Goal: Obtain resource: Obtain resource

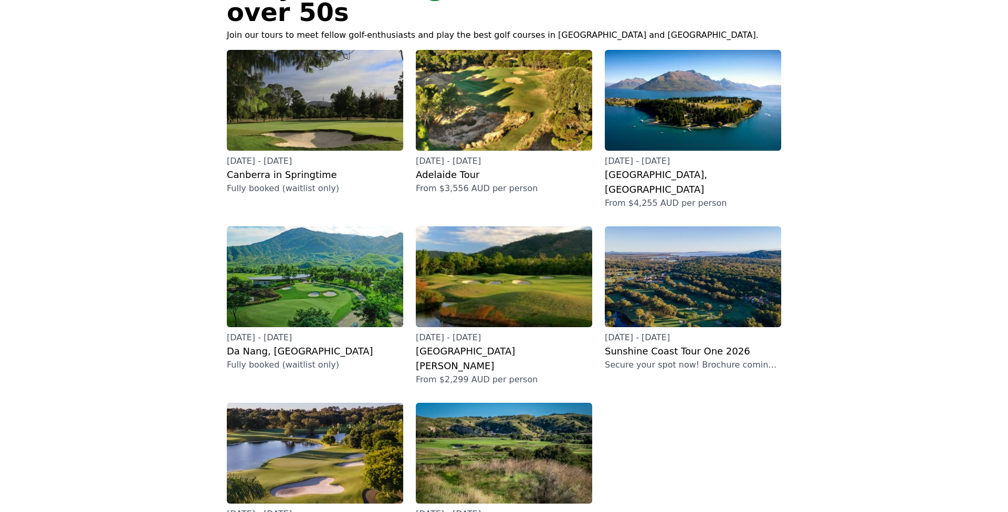
scroll to position [110, 0]
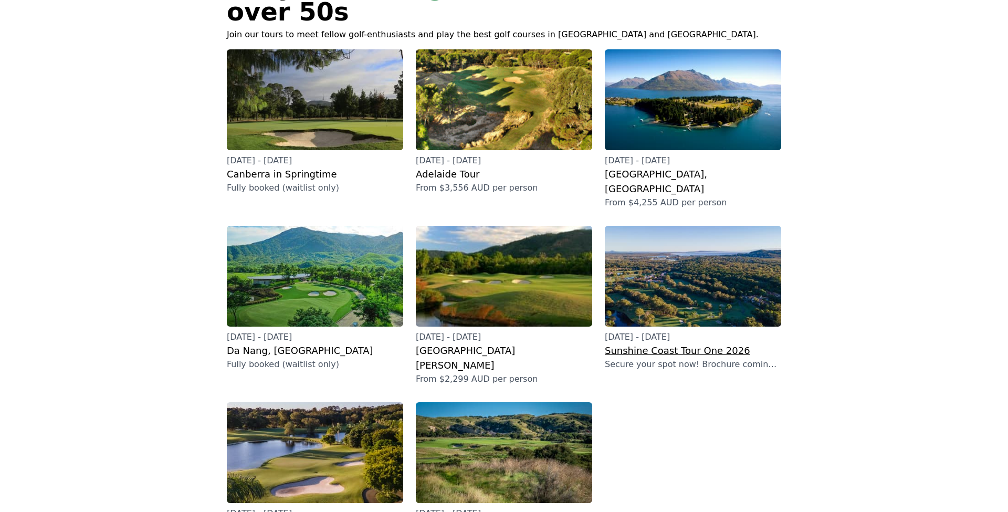
click at [710, 255] on img at bounding box center [693, 276] width 176 height 101
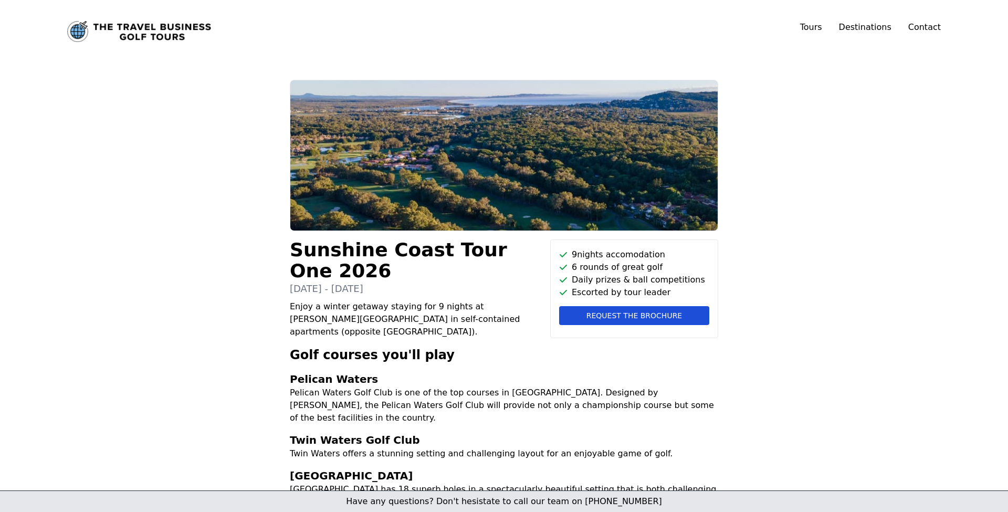
click at [644, 312] on span "Request the brochure" at bounding box center [635, 315] width 96 height 11
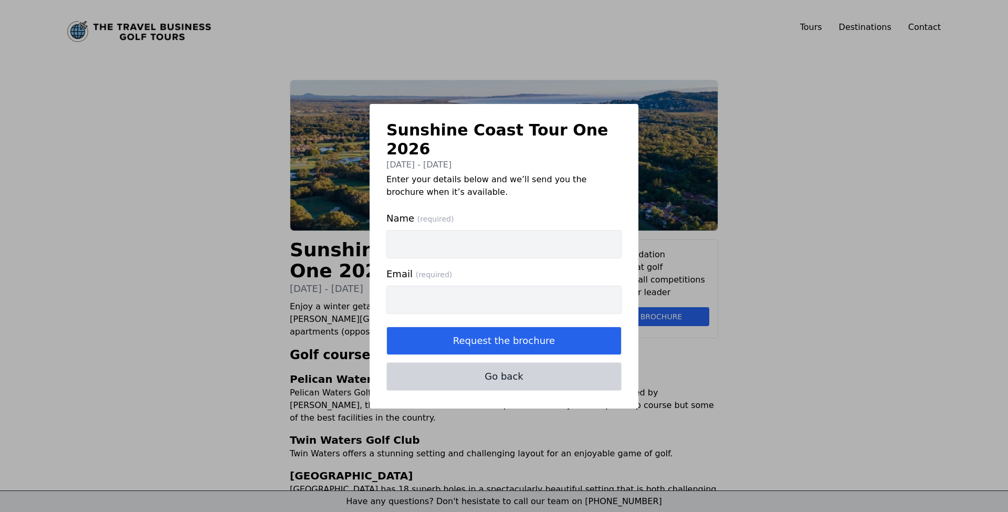
click at [559, 372] on button "Go back" at bounding box center [504, 376] width 235 height 28
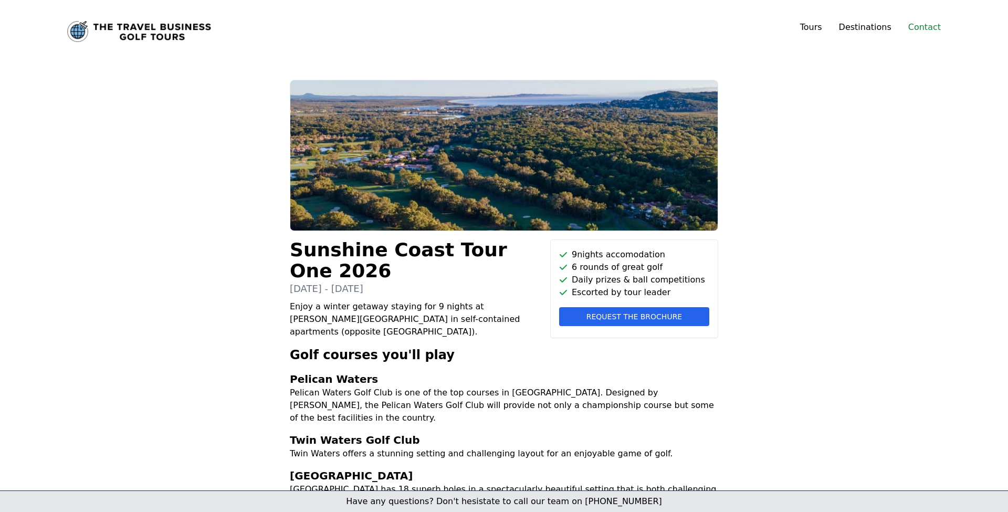
click at [929, 31] on link "Contact" at bounding box center [925, 27] width 33 height 13
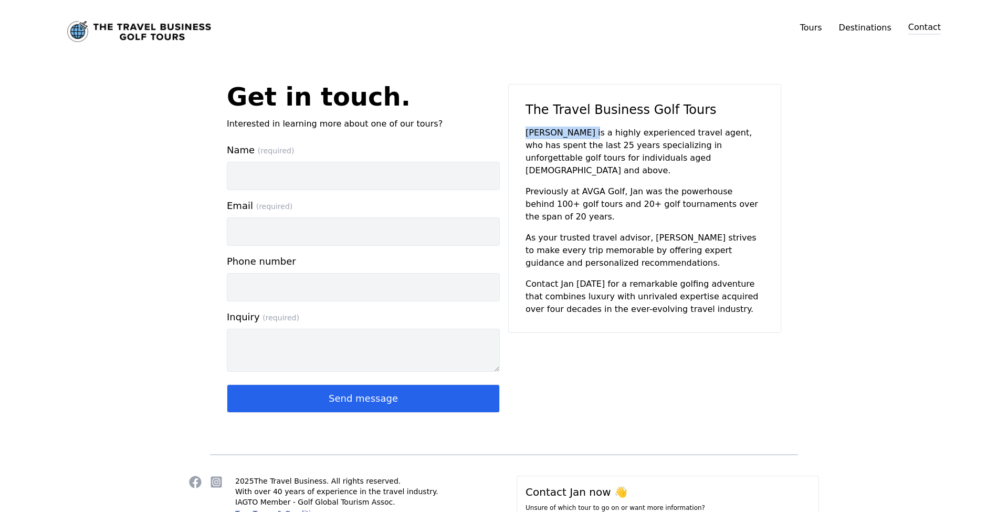
drag, startPoint x: 527, startPoint y: 132, endPoint x: 578, endPoint y: 131, distance: 51.5
click at [578, 131] on p "Jan Sidwell is a highly experienced travel agent, who has spent the last 25 yea…" at bounding box center [645, 152] width 238 height 50
copy p "Jan Sidwell is"
click at [195, 478] on icon "The Travel Business Golf Tours's Facebook profile (opens in new window)" at bounding box center [195, 482] width 12 height 12
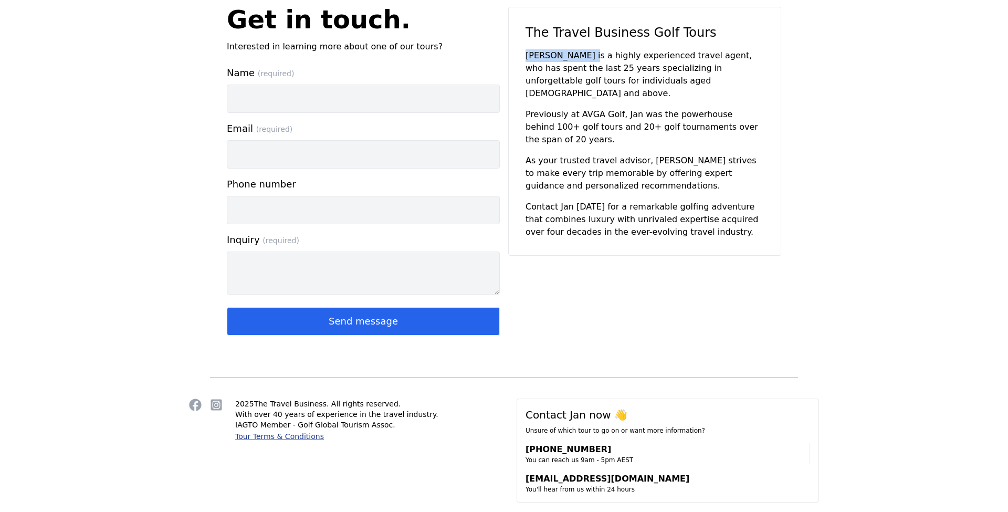
scroll to position [76, 0]
click at [214, 406] on icon "The Travel Business Golf Tours's Instagram profile (opens in new window)" at bounding box center [216, 406] width 11 height 11
copy p "Jan Sidwell is"
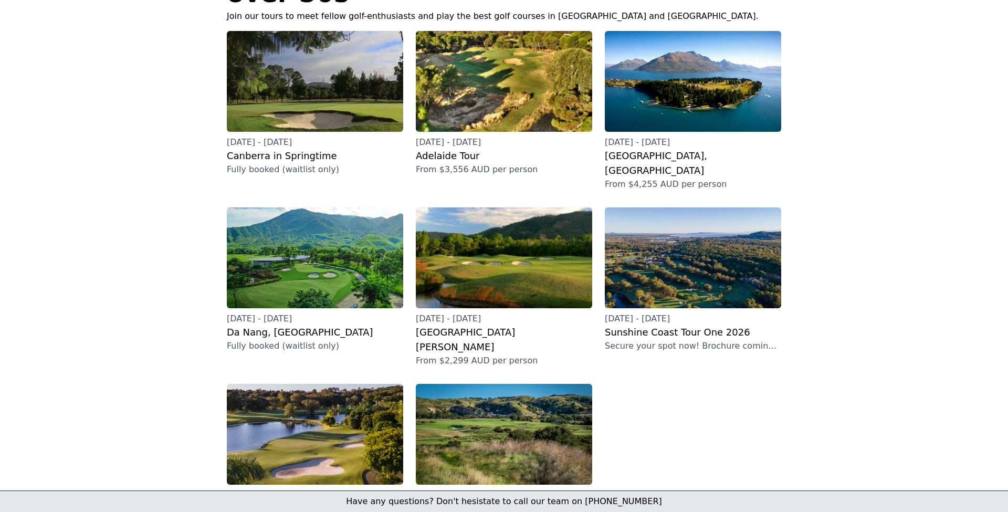
scroll to position [127, 0]
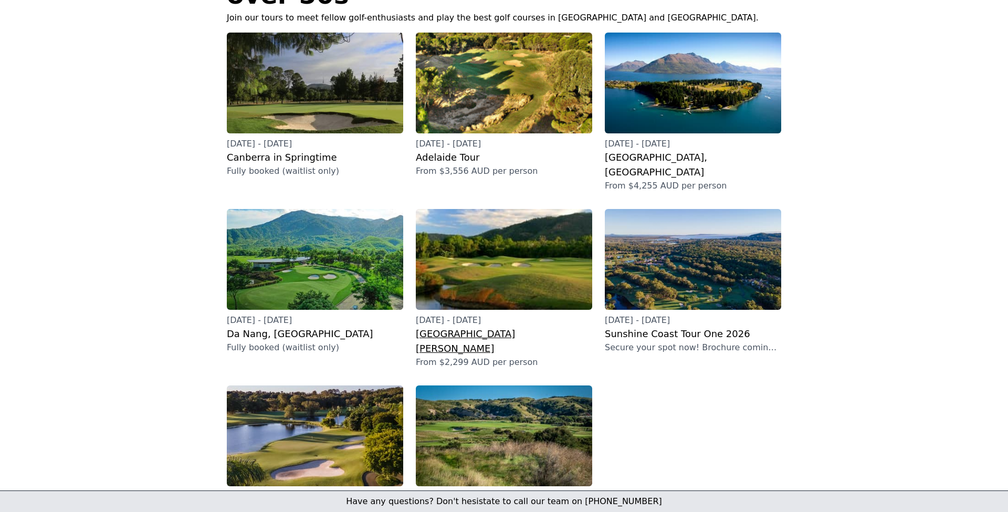
click at [518, 235] on img at bounding box center [504, 259] width 176 height 101
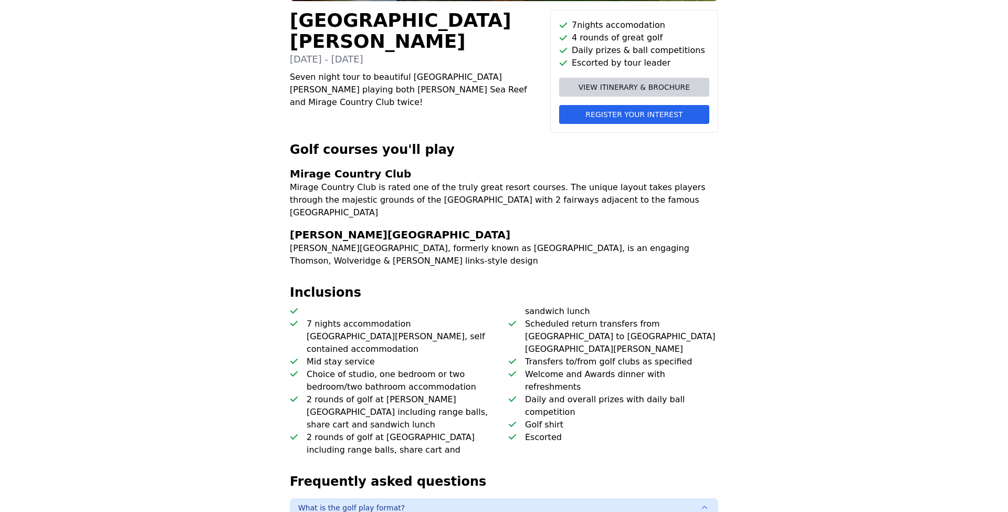
scroll to position [244, 0]
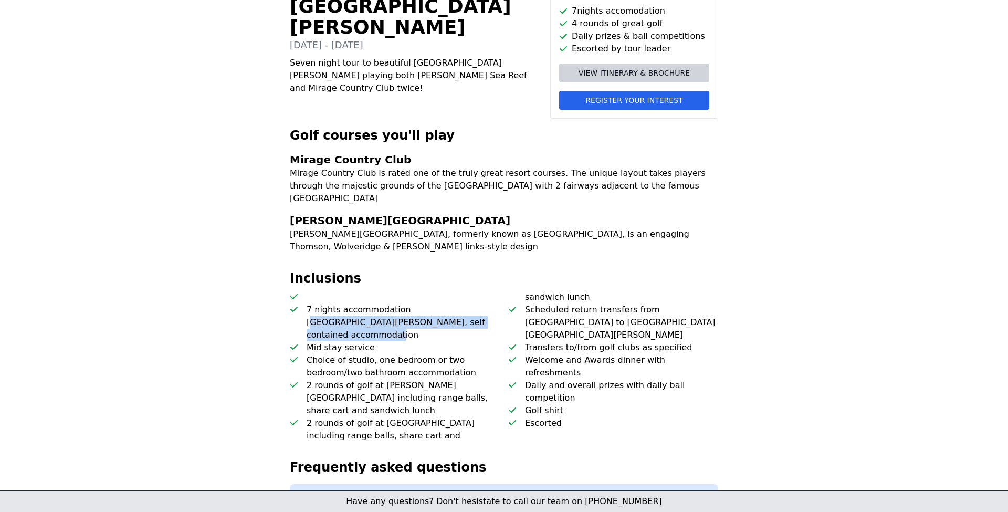
drag, startPoint x: 407, startPoint y: 297, endPoint x: 471, endPoint y: 314, distance: 65.7
click at [471, 314] on p "7 nights accommodation [GEOGRAPHIC_DATA][PERSON_NAME], self contained accommoda…" at bounding box center [403, 323] width 193 height 38
copy p "antra Aqueous [GEOGRAPHIC_DATA][PERSON_NAME], self contained accommodation"
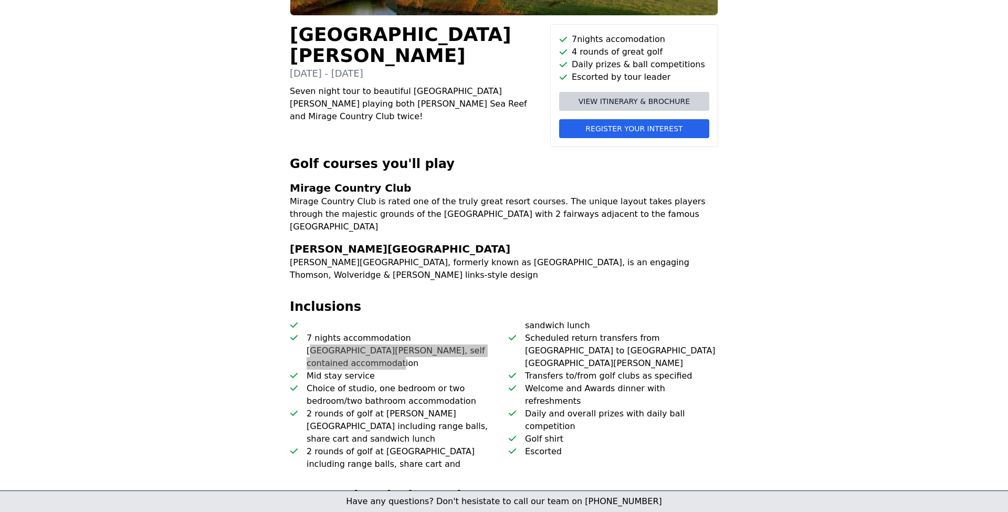
scroll to position [188, 0]
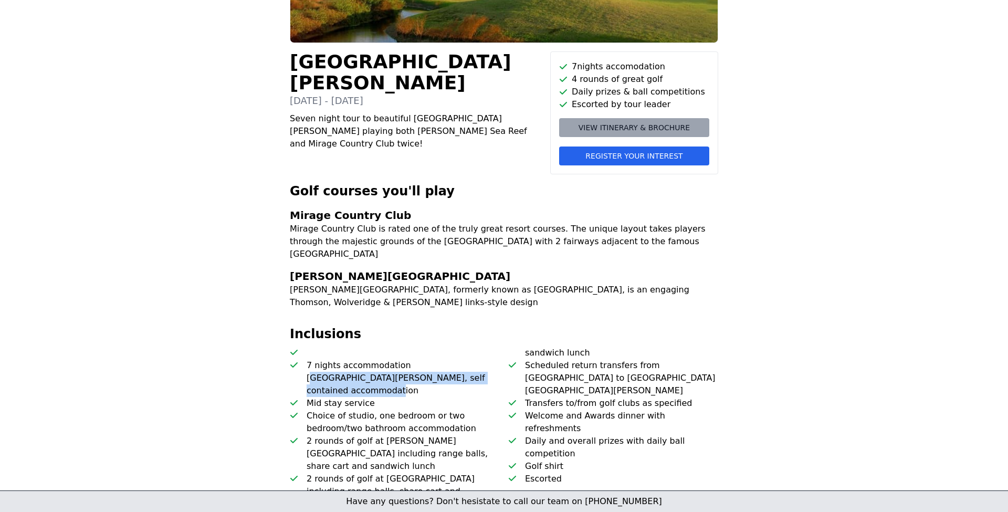
click at [677, 127] on span "View itinerary & brochure" at bounding box center [634, 127] width 111 height 11
